Goal: Find specific page/section: Find specific page/section

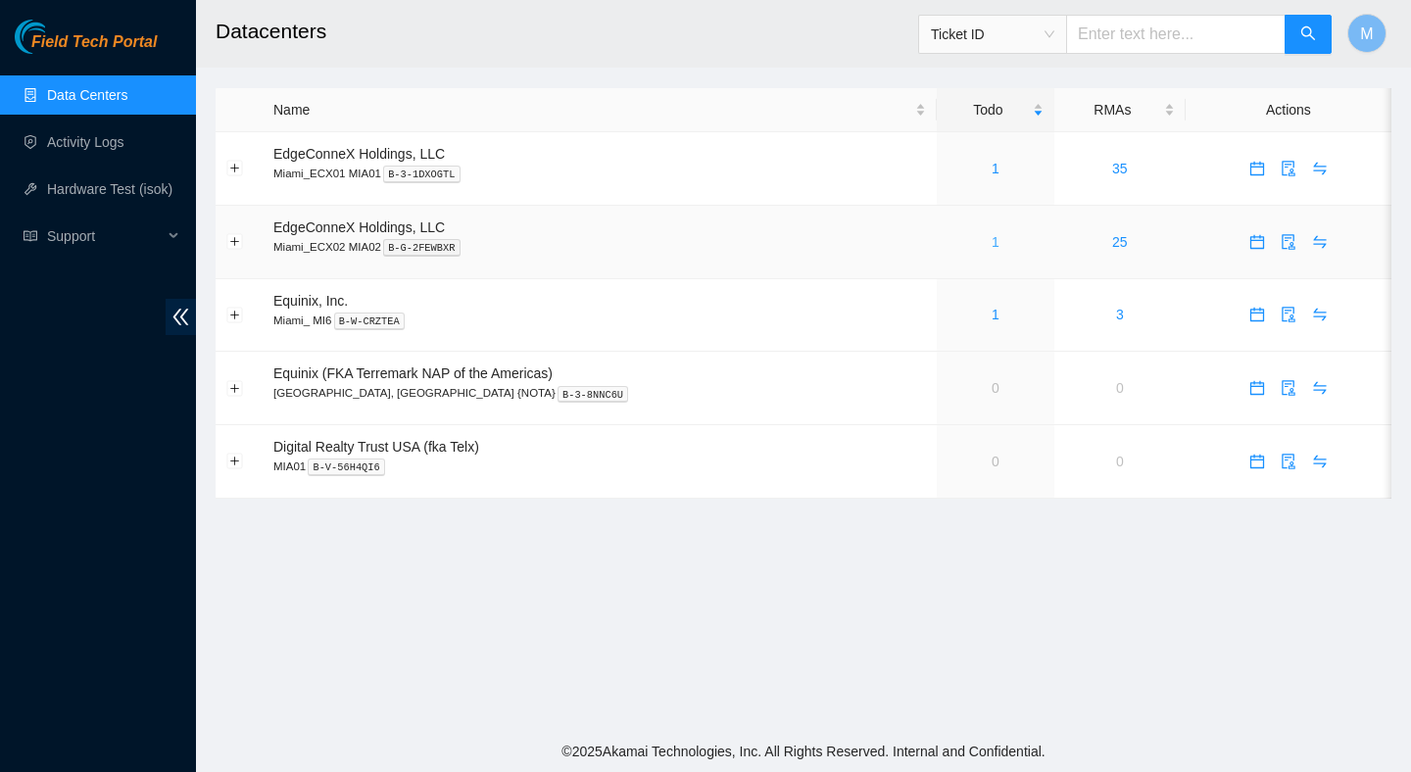
click at [991, 237] on link "1" at bounding box center [995, 242] width 8 height 16
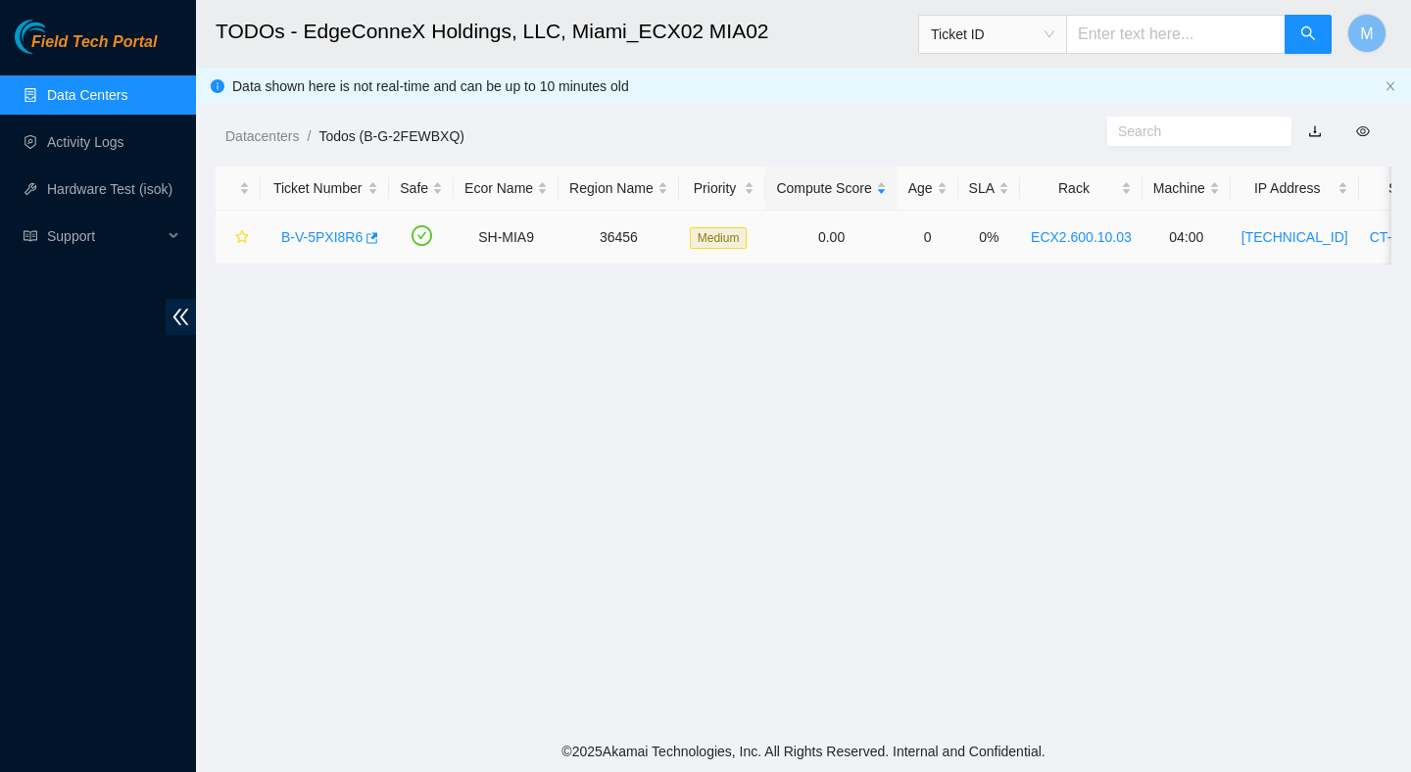
click at [340, 235] on link "B-V-5PXI8R6" at bounding box center [321, 237] width 81 height 16
click at [1045, 401] on main "TODOs - EdgeConneX Holdings, LLC, Miami_ECX02 MIA02 Ticket ID M Data shown here…" at bounding box center [803, 365] width 1215 height 731
click at [335, 235] on link "B-V-5PXI8R6" at bounding box center [321, 237] width 81 height 16
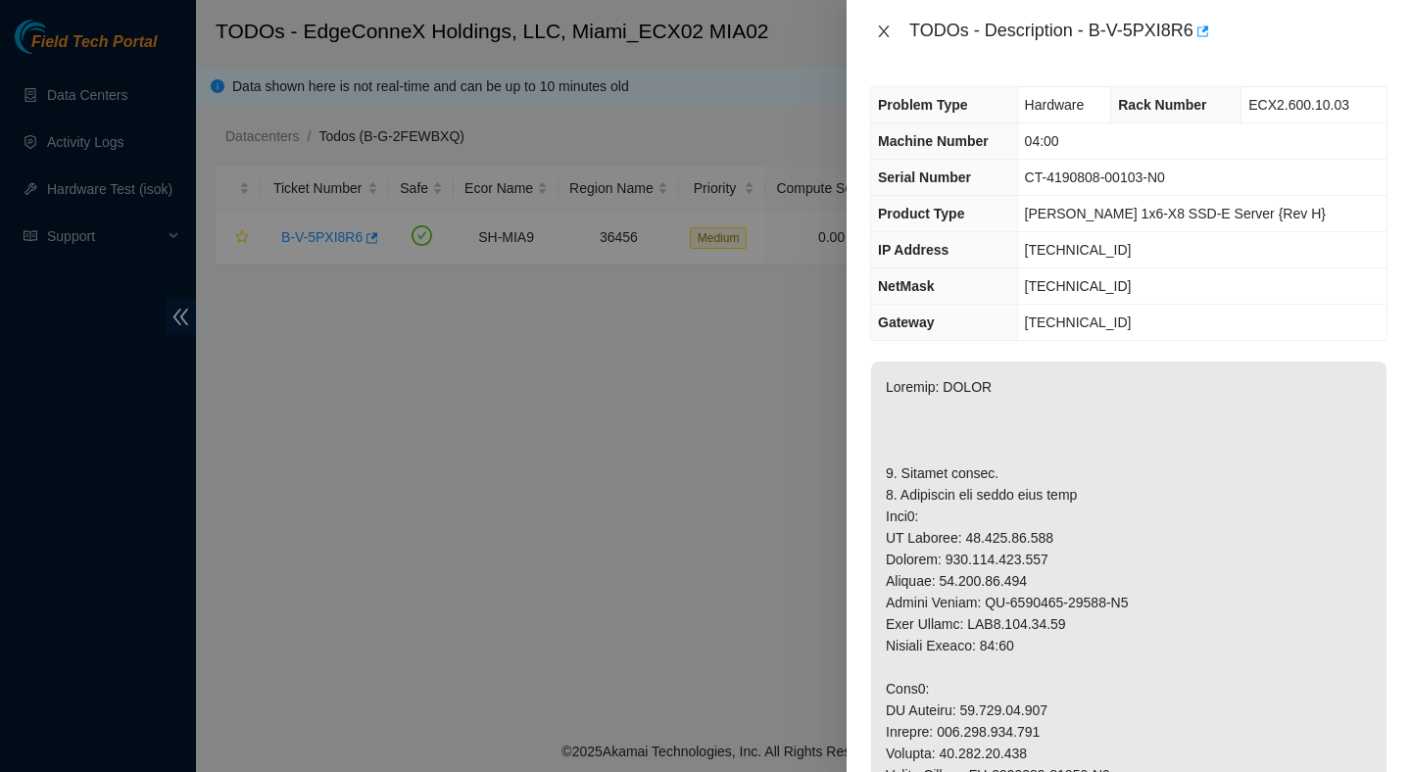
click at [888, 31] on icon "close" at bounding box center [884, 32] width 16 height 16
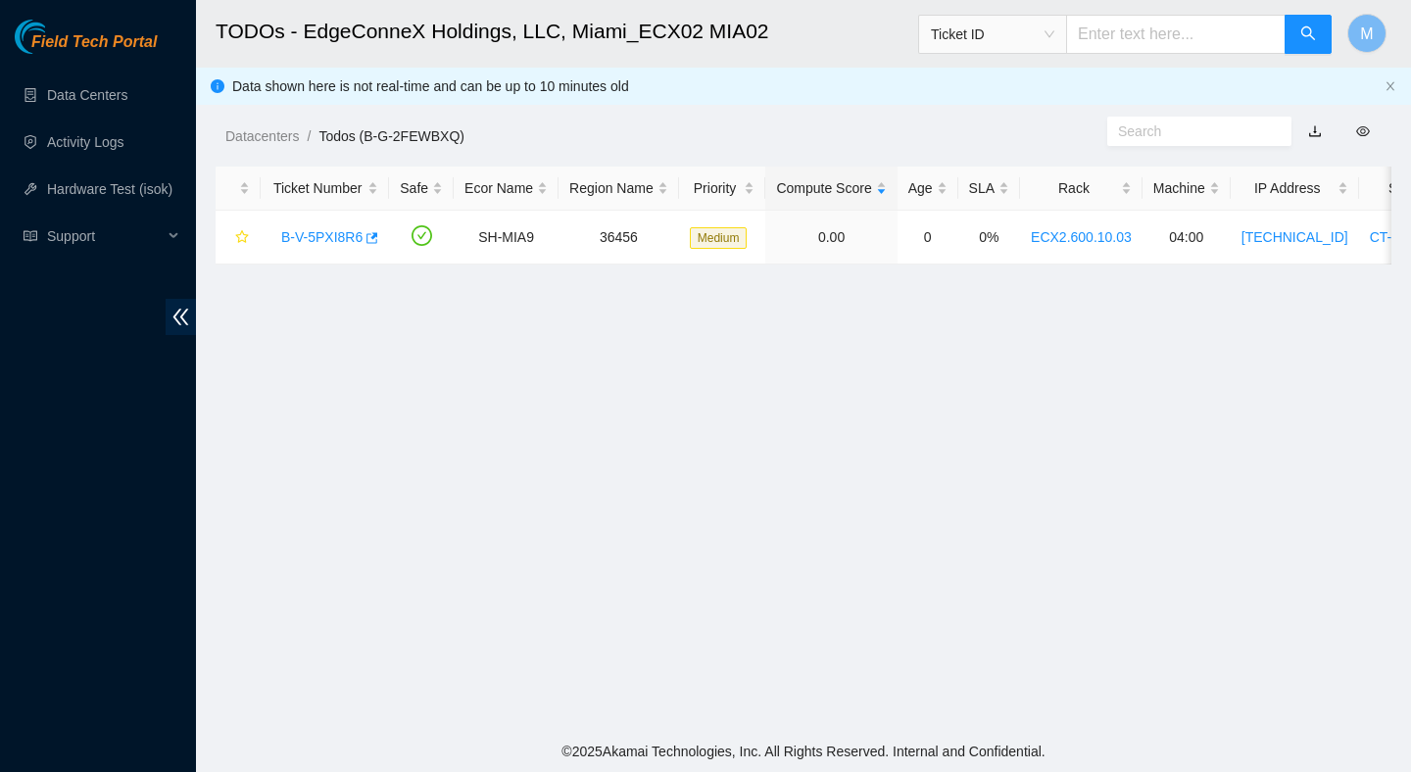
click at [933, 585] on main "TODOs - EdgeConneX Holdings, LLC, Miami_ECX02 MIA02 Ticket ID M Data shown here…" at bounding box center [803, 365] width 1215 height 731
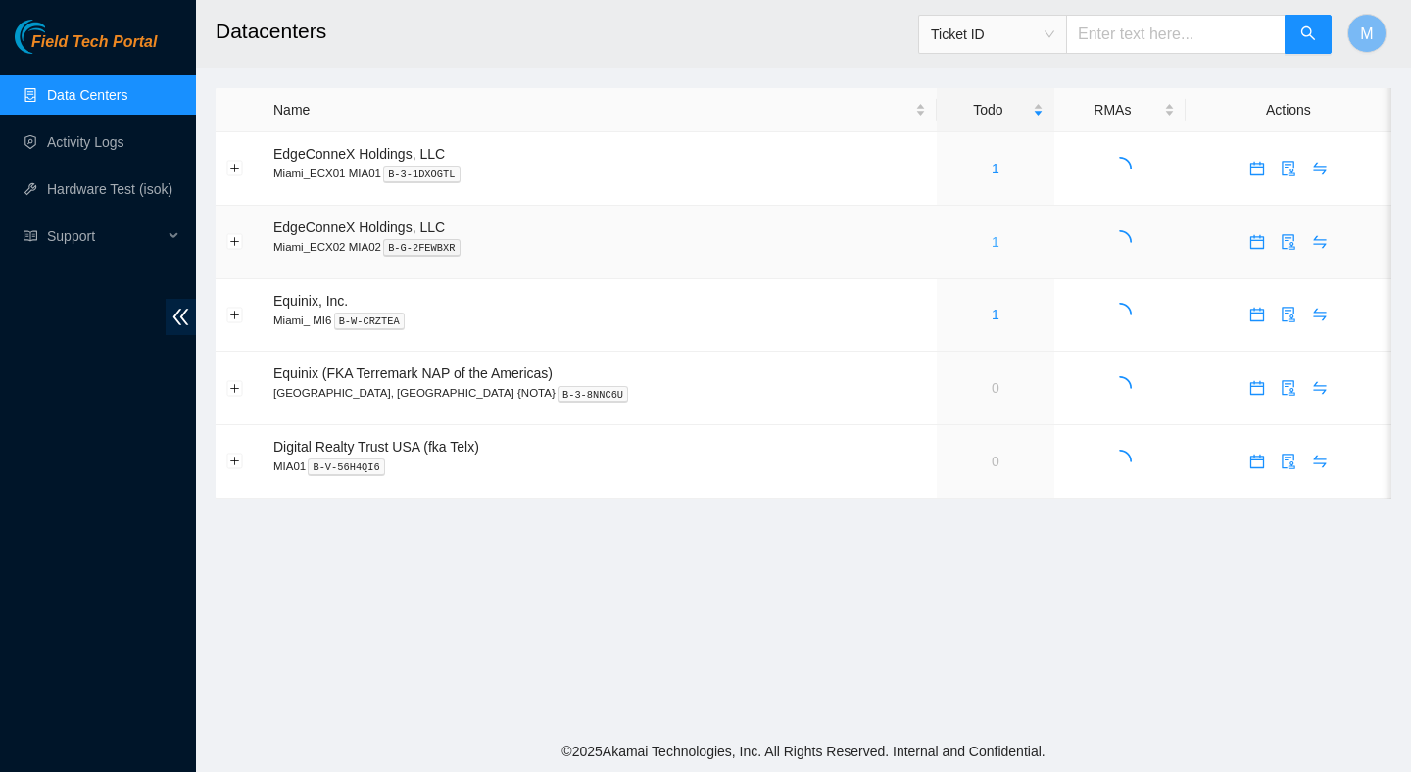
click at [991, 240] on link "1" at bounding box center [995, 242] width 8 height 16
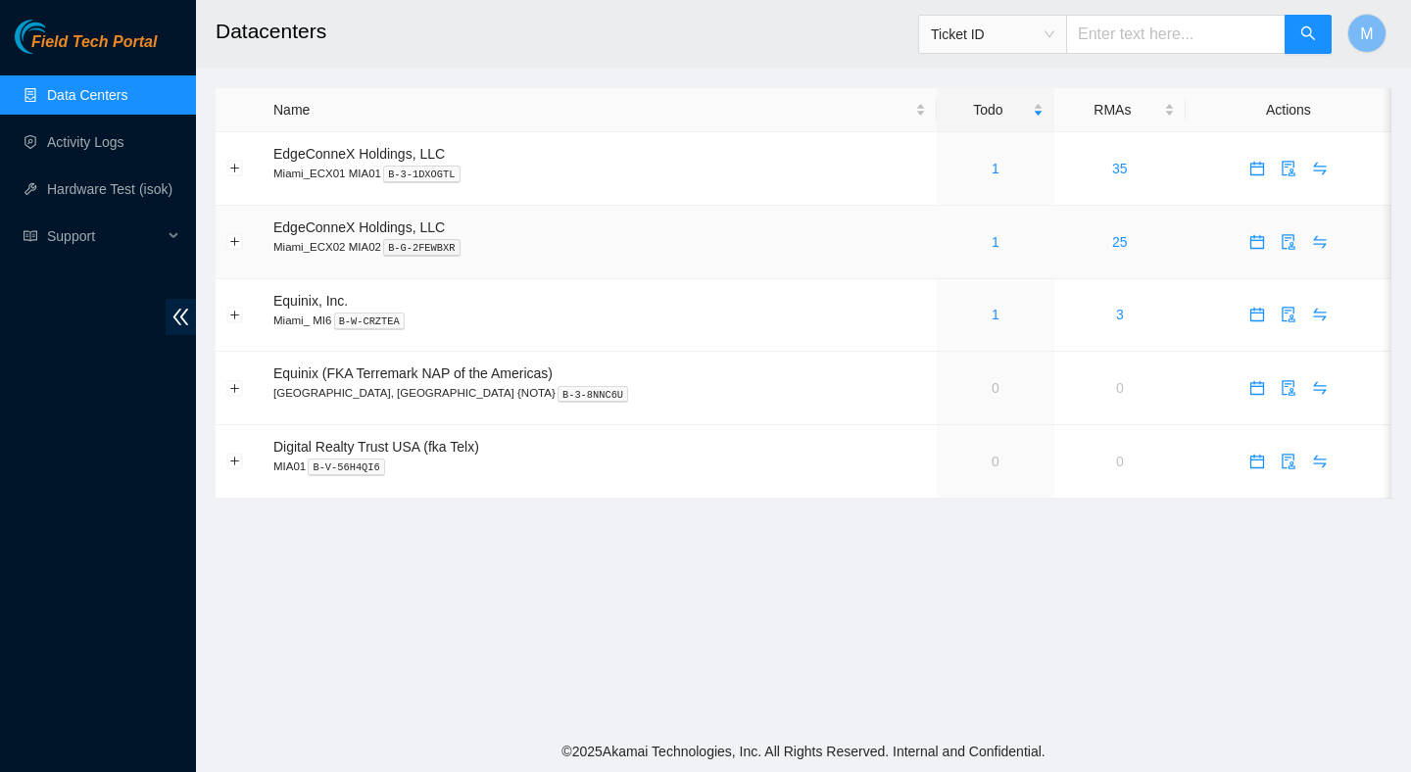
click at [991, 240] on link "1" at bounding box center [995, 242] width 8 height 16
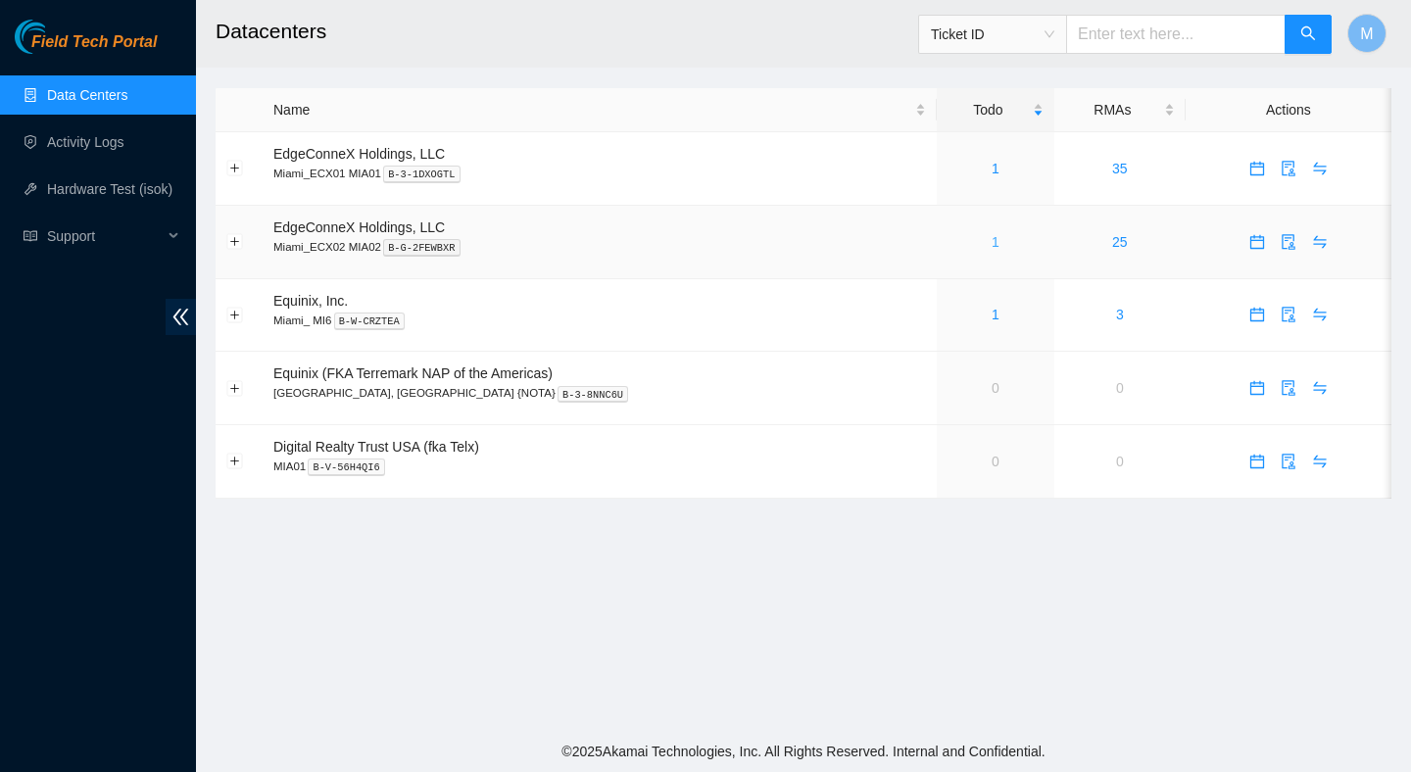
click at [991, 244] on link "1" at bounding box center [995, 242] width 8 height 16
click at [991, 246] on link "1" at bounding box center [995, 242] width 8 height 16
